Goal: Task Accomplishment & Management: Use online tool/utility

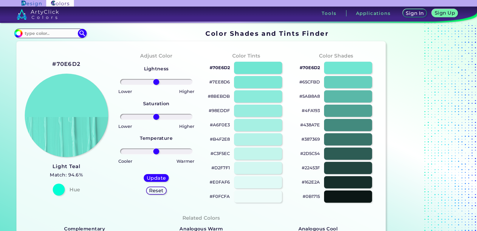
click at [67, 62] on h2 "#70E6D2" at bounding box center [66, 64] width 28 height 8
click at [67, 62] on h2 "#70E6D2 copied" at bounding box center [66, 64] width 28 height 8
copy h2 "70E6D2"
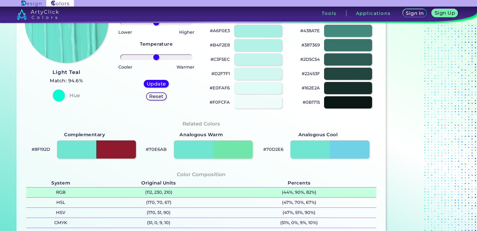
scroll to position [122, 0]
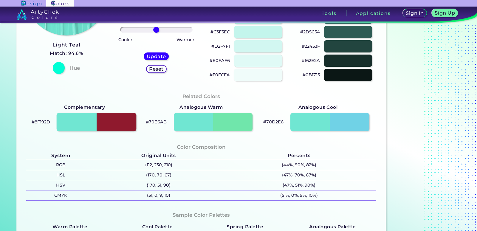
click at [81, 120] on div at bounding box center [97, 122] width 80 height 18
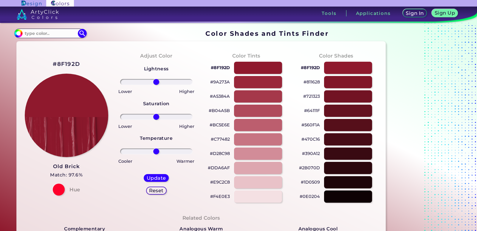
click at [64, 64] on h2 "#8F192D" at bounding box center [66, 64] width 27 height 8
copy h2 "8F192D"
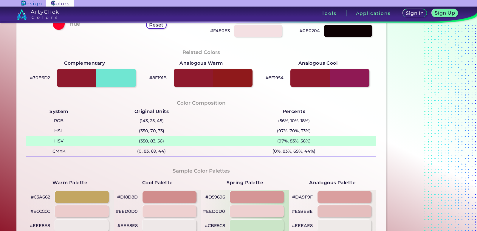
scroll to position [182, 0]
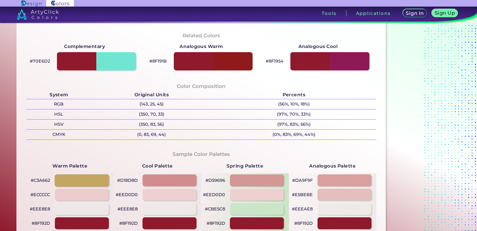
click at [82, 178] on div at bounding box center [82, 180] width 55 height 12
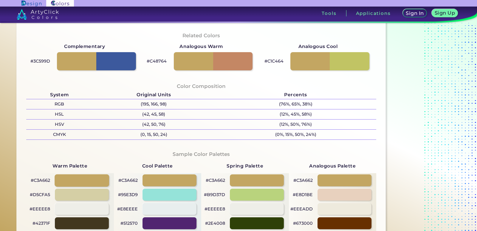
type input "#c3a662"
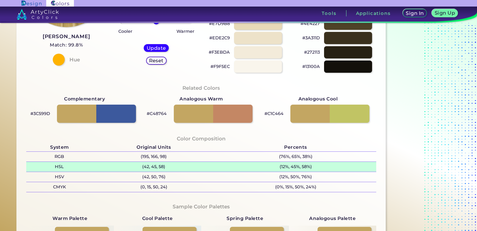
scroll to position [91, 0]
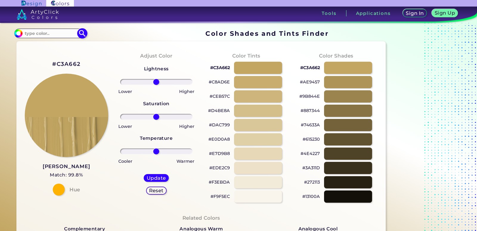
click at [39, 29] on div "#c3a662 Acadia ◉ Acid Green ◉ Aero Blue ◉ Alabaster ◉ Albescent White ◉ Algae ◉…" at bounding box center [50, 34] width 72 height 10
click at [38, 34] on input at bounding box center [50, 33] width 55 height 8
paste input "#F18604"
type input "#F18604"
type input "#f18604"
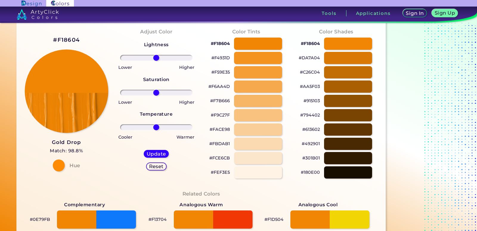
scroll to position [61, 0]
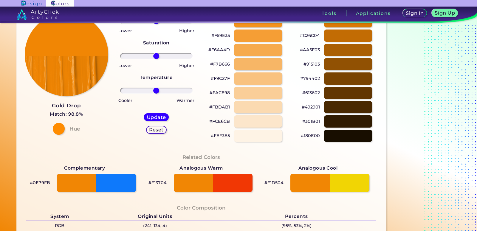
click at [224, 120] on p "#FCE6CB" at bounding box center [219, 121] width 21 height 7
click at [223, 133] on p "#FEF3E5" at bounding box center [220, 135] width 19 height 7
click at [223, 137] on p "#FEF3E5 copied" at bounding box center [220, 135] width 19 height 7
click at [222, 136] on p "#FEF3E5" at bounding box center [220, 135] width 19 height 7
click at [308, 122] on p "#301B01" at bounding box center [311, 121] width 18 height 7
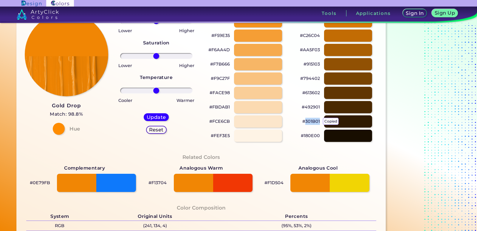
click at [308, 122] on p "#301B01 copied" at bounding box center [311, 121] width 18 height 7
copy p "301B01"
click at [309, 136] on p "#180E00" at bounding box center [310, 135] width 19 height 7
click at [314, 136] on p "#180E00" at bounding box center [310, 135] width 19 height 7
click at [314, 136] on p "#180E00 copied" at bounding box center [310, 135] width 19 height 7
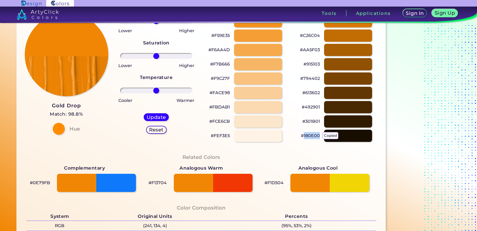
copy p "180E00"
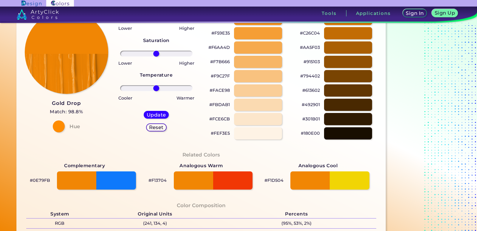
scroll to position [30, 0]
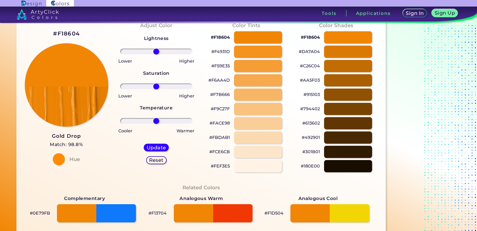
click at [309, 167] on p "#180E00" at bounding box center [310, 165] width 19 height 7
click at [309, 150] on p "#301B01" at bounding box center [311, 151] width 18 height 7
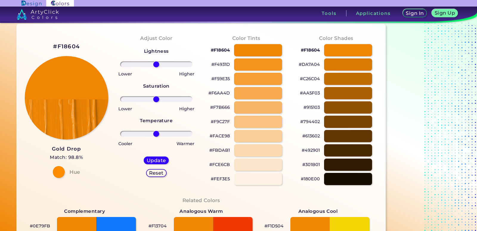
scroll to position [0, 0]
